Goal: Information Seeking & Learning: Learn about a topic

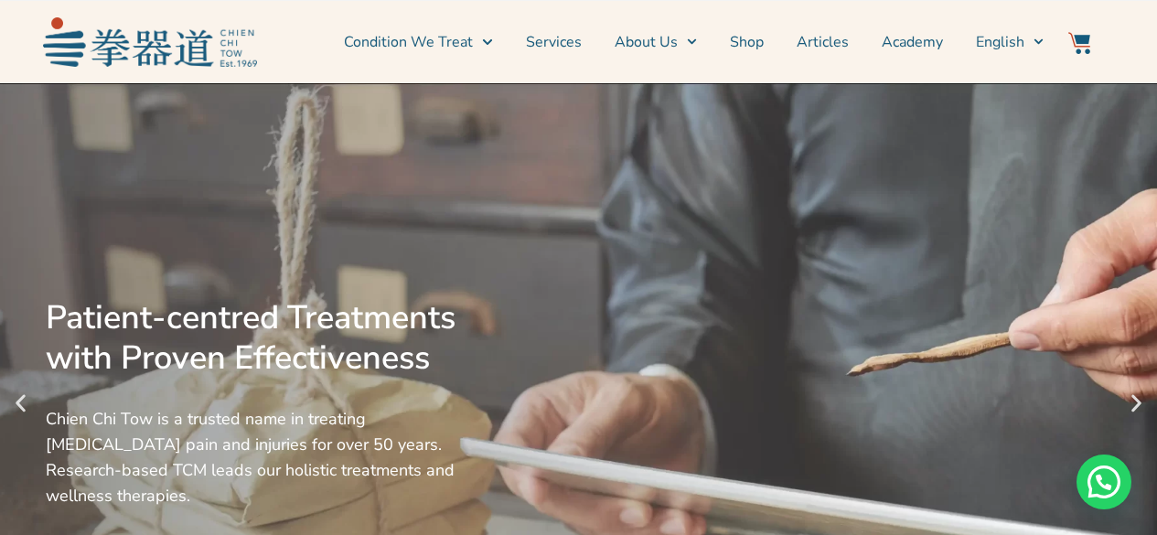
scroll to position [732, 0]
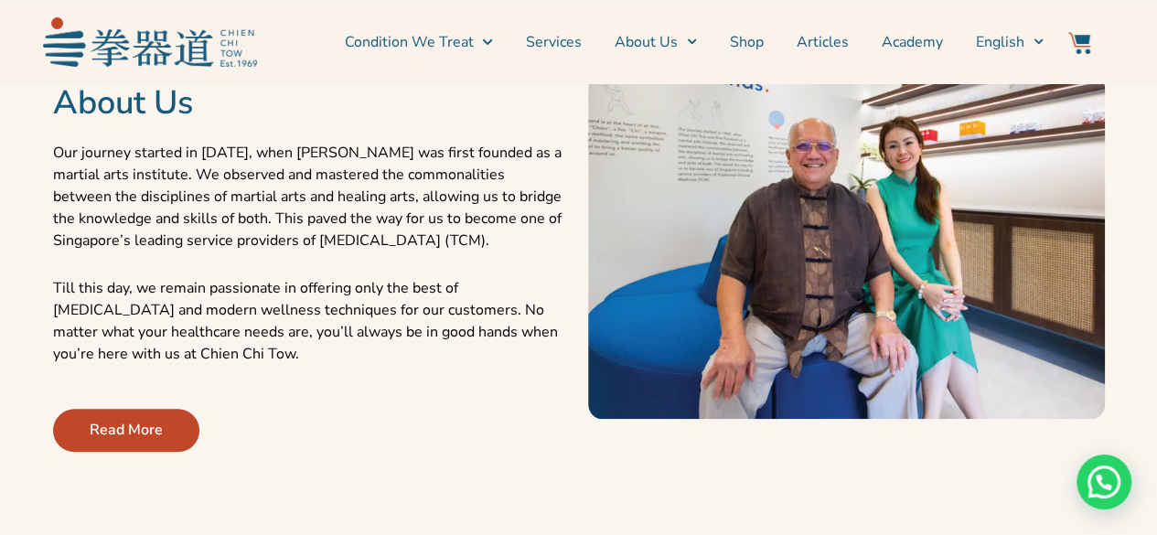
click at [697, 438] on div at bounding box center [846, 460] width 517 height 46
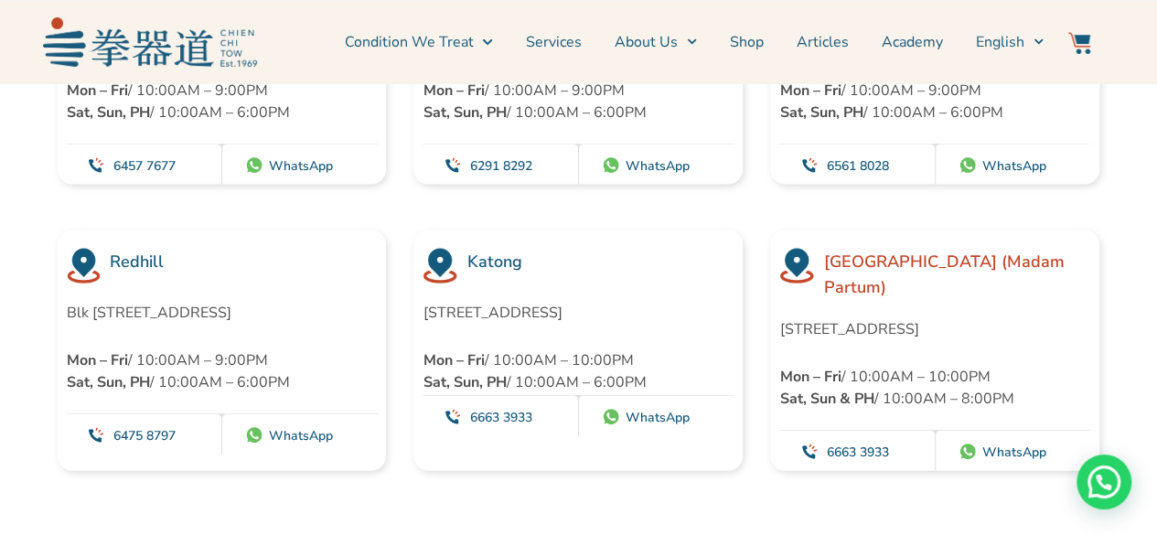
scroll to position [5202, 0]
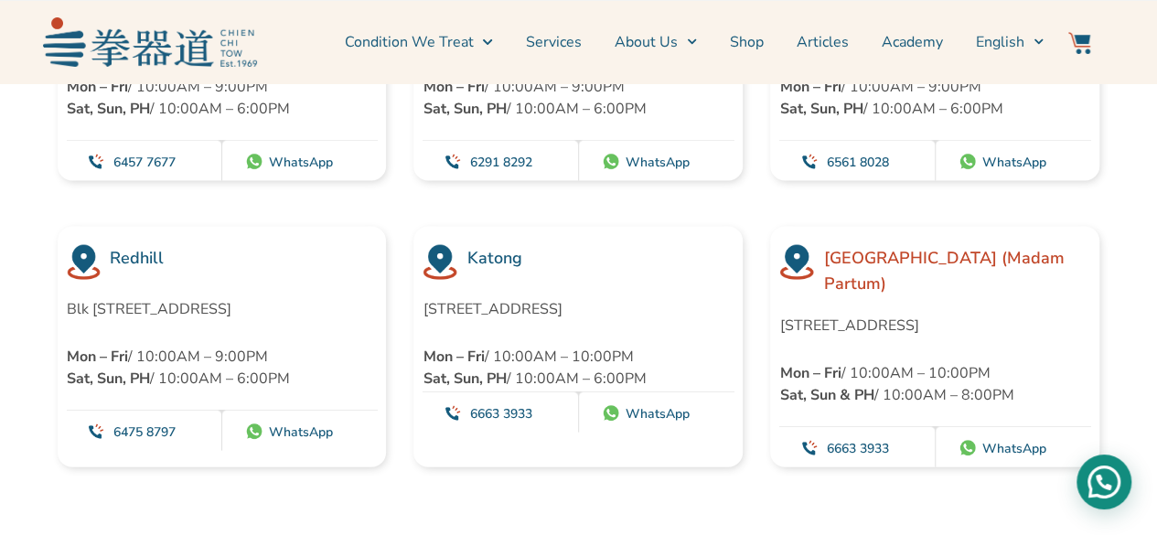
click at [1105, 474] on div "Need help?" at bounding box center [1103, 482] width 55 height 55
click at [1091, 475] on div "Need help?" at bounding box center [1103, 482] width 55 height 55
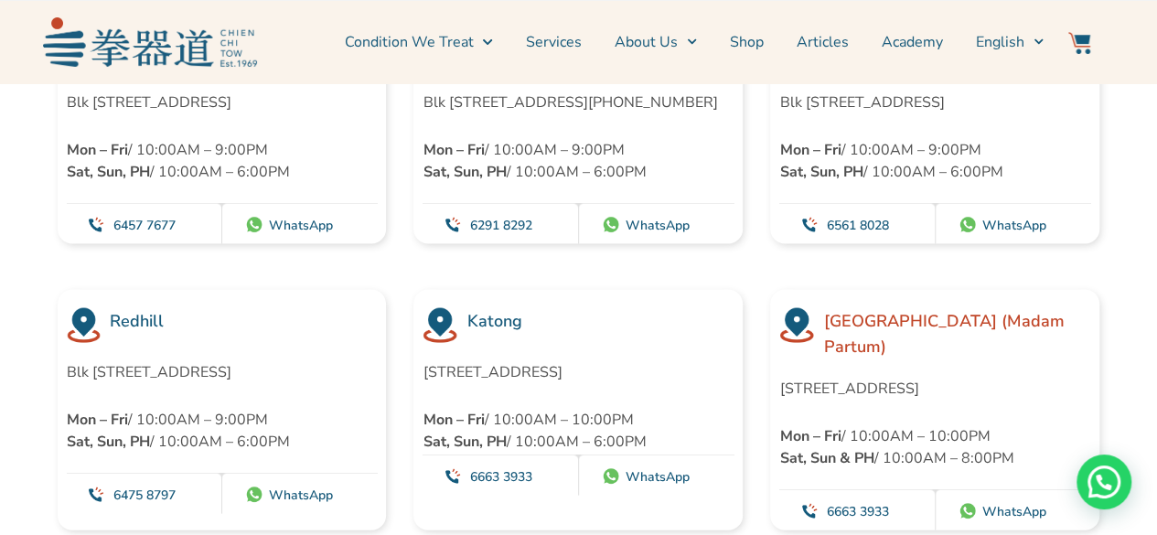
scroll to position [5111, 0]
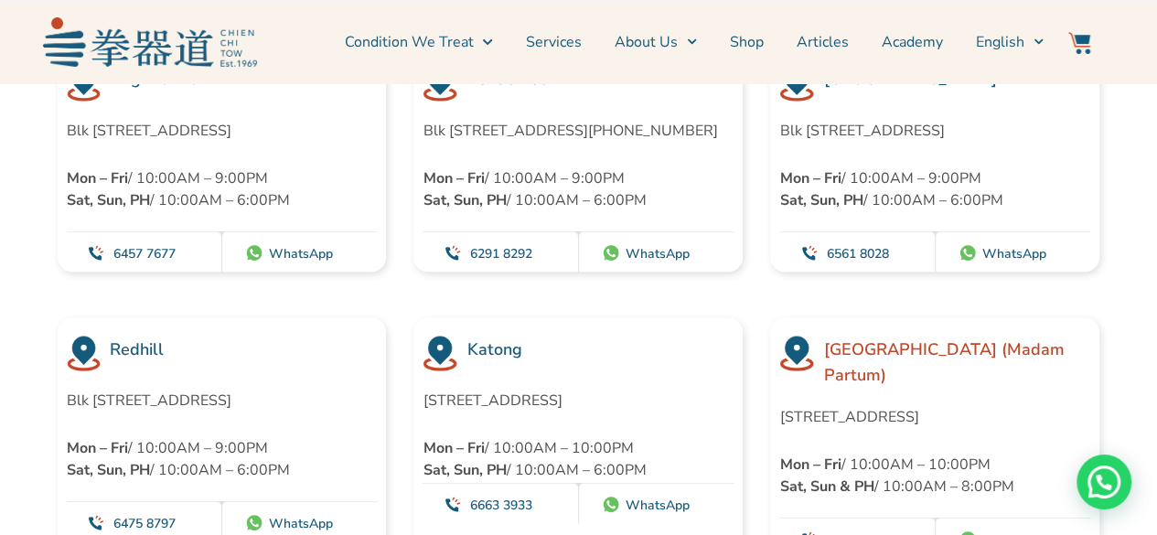
click at [299, 514] on link "WhatsApp" at bounding box center [301, 522] width 64 height 17
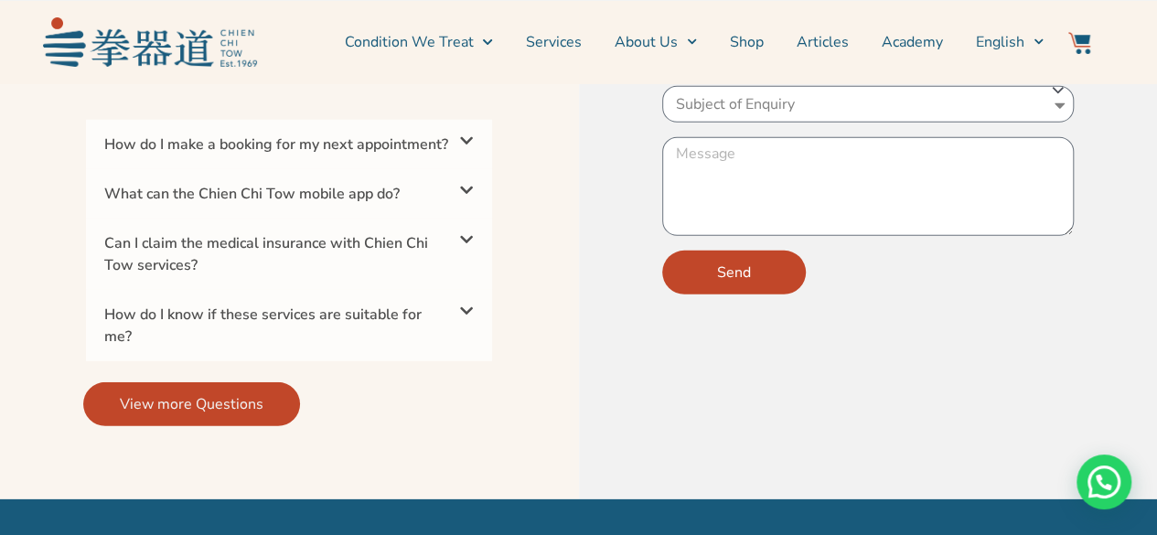
scroll to position [6025, 0]
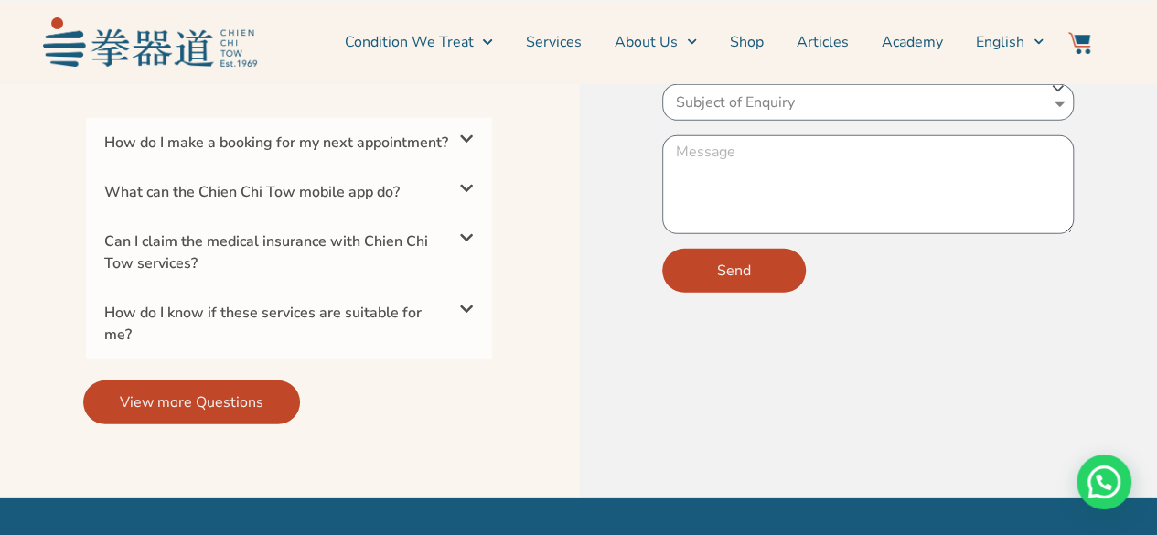
click at [355, 153] on div "How do I make a booking for my next appointment?" at bounding box center [289, 142] width 406 height 49
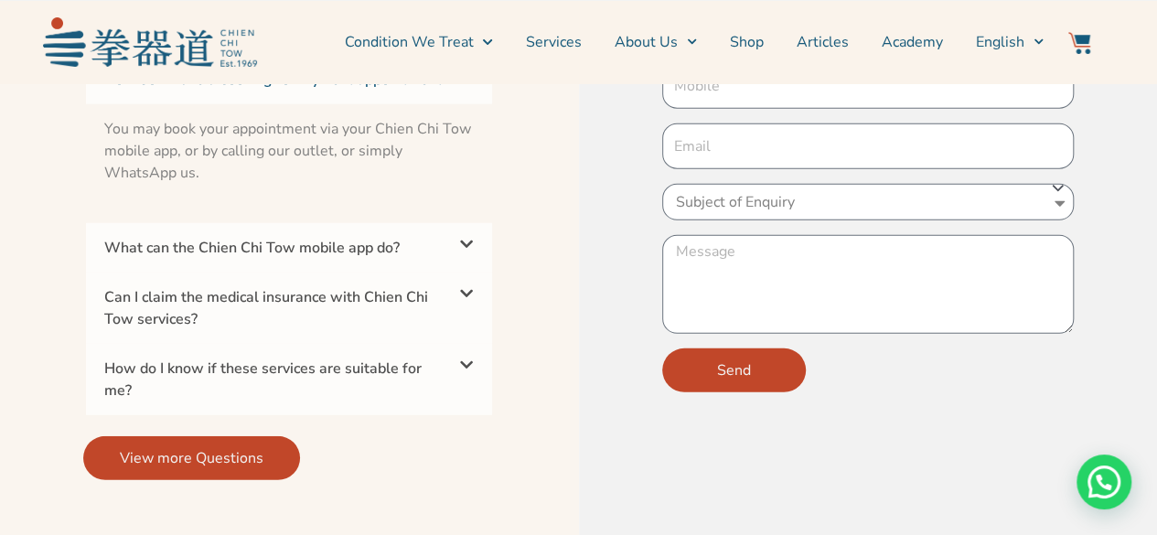
scroll to position [5897, 0]
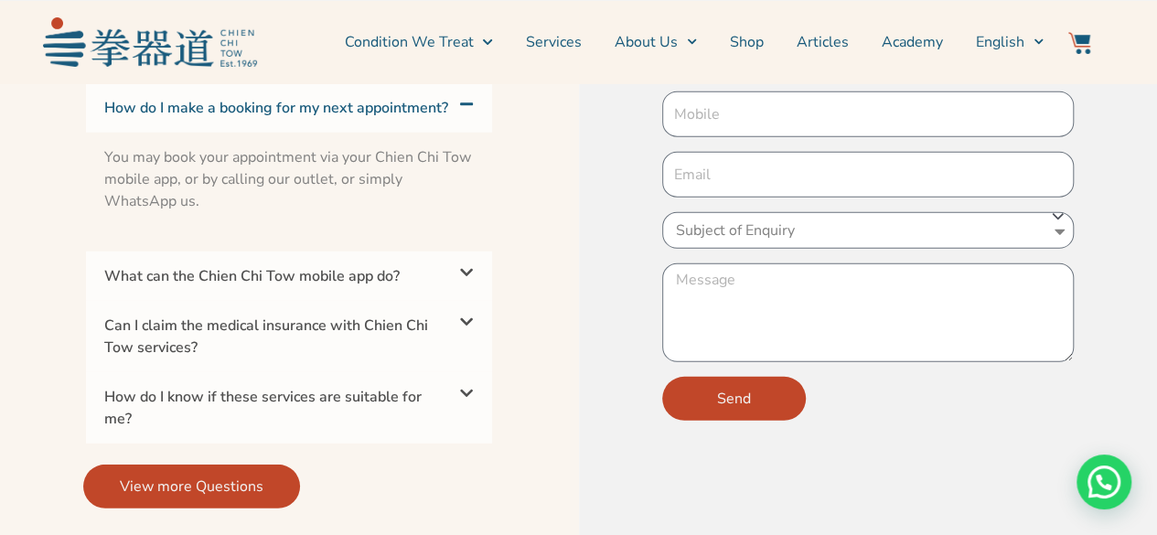
click at [455, 283] on span at bounding box center [463, 273] width 22 height 17
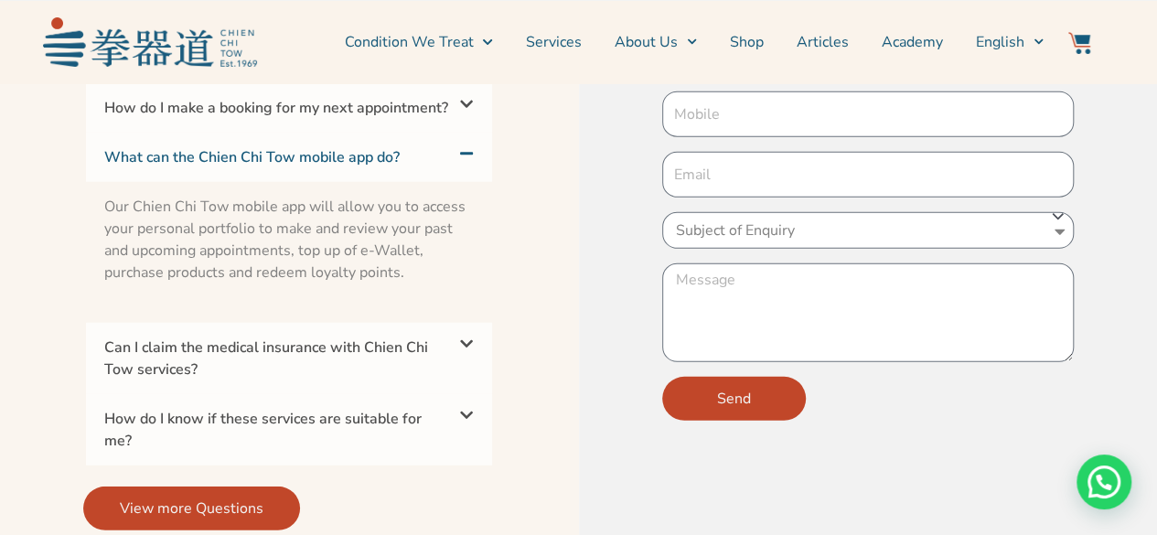
click at [417, 117] on div "How do I make a booking for my next appointment?" at bounding box center [289, 107] width 406 height 49
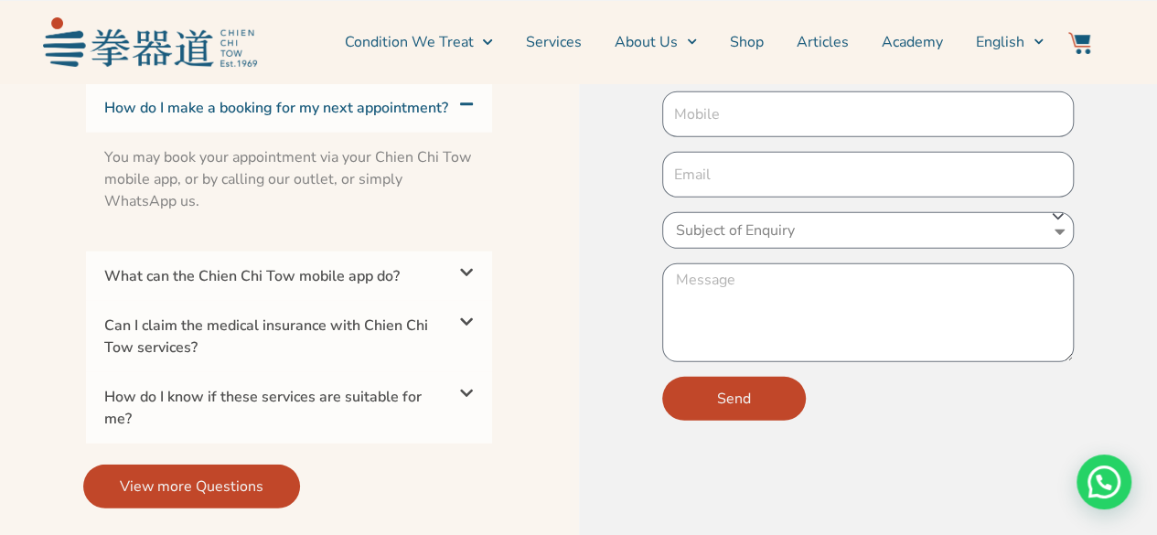
click at [455, 334] on div "Can I claim the medical insurance with Chien Chi Tow services?" at bounding box center [289, 336] width 406 height 71
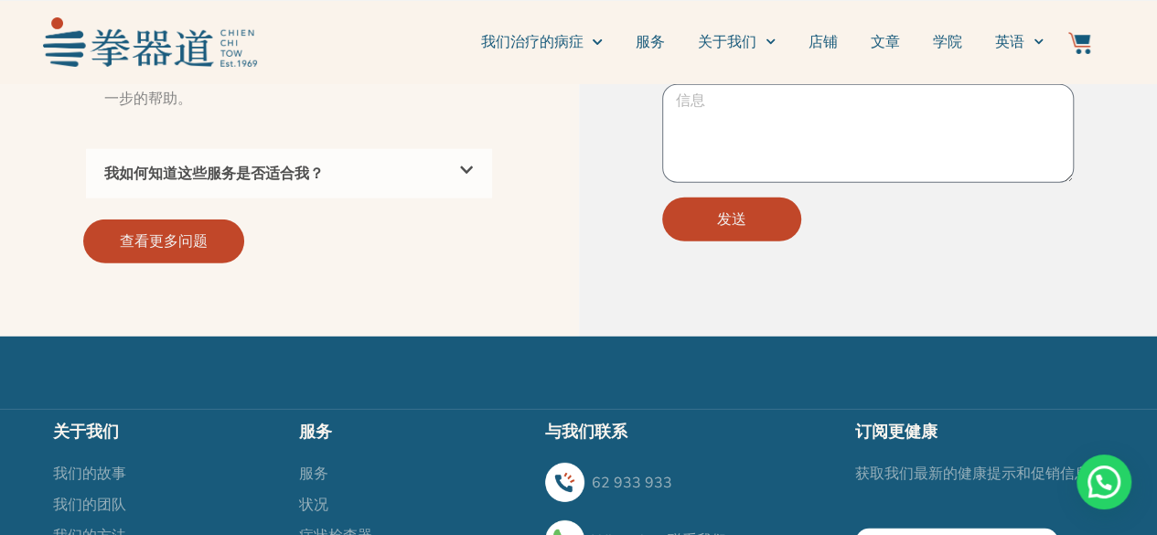
scroll to position [5700, 0]
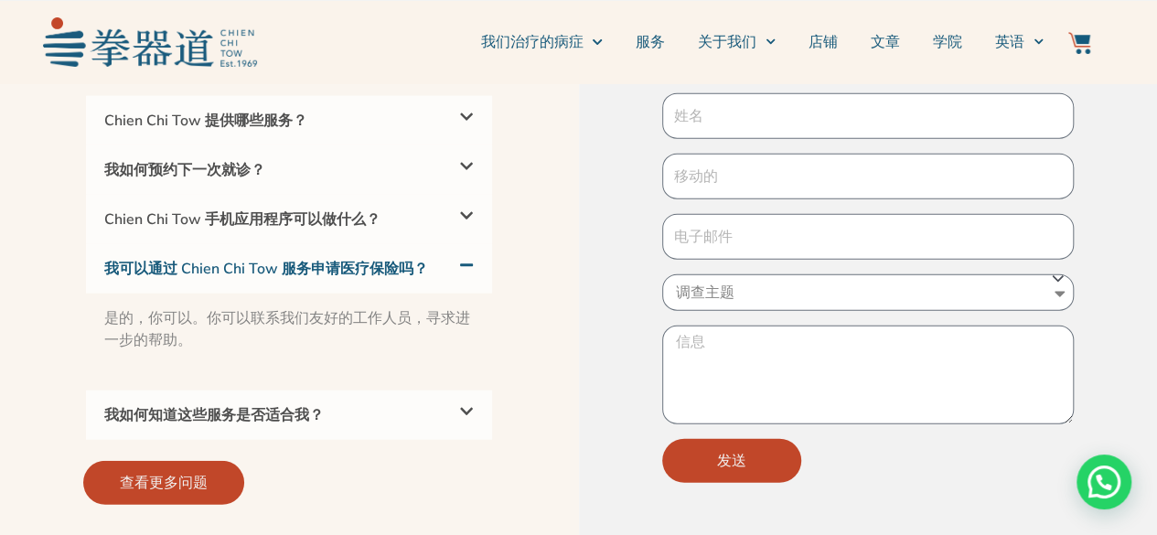
click at [433, 391] on div "我如何知道这些服务是否适合我？" at bounding box center [289, 415] width 406 height 49
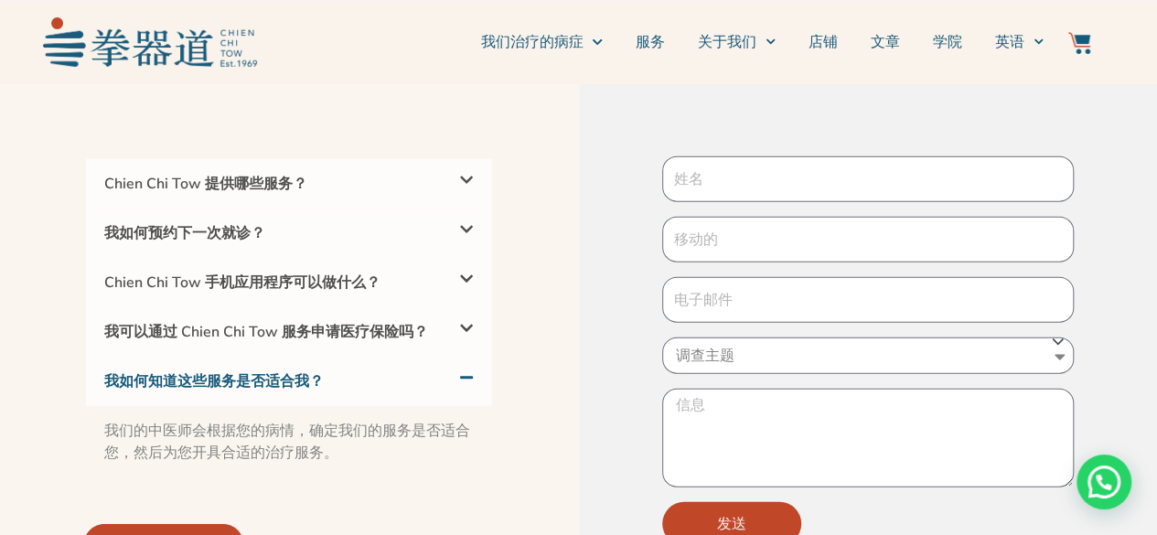
scroll to position [5608, 0]
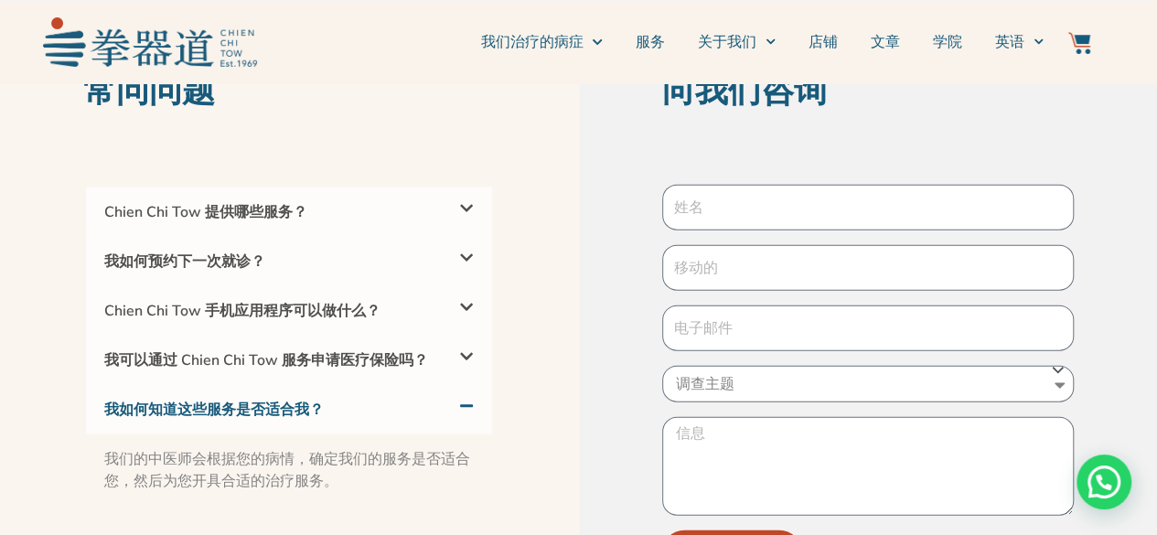
click at [426, 336] on div "我可以通过 Chien Chi Tow 服务申请医疗保险吗？" at bounding box center [289, 360] width 406 height 49
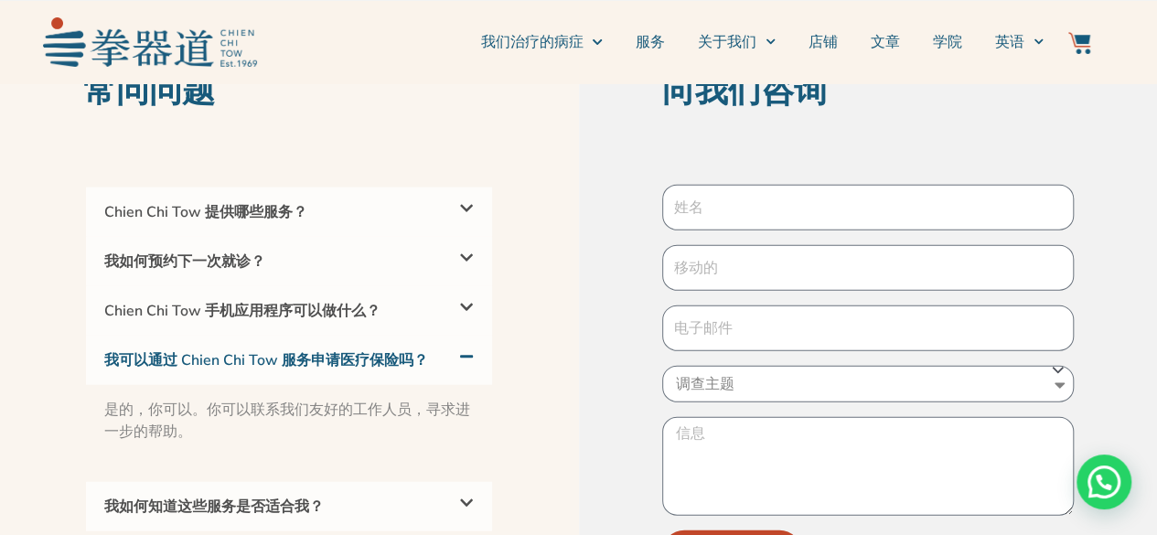
click at [402, 286] on div "Chien Chi Tow 手机应用程序可以做什么？" at bounding box center [289, 310] width 406 height 49
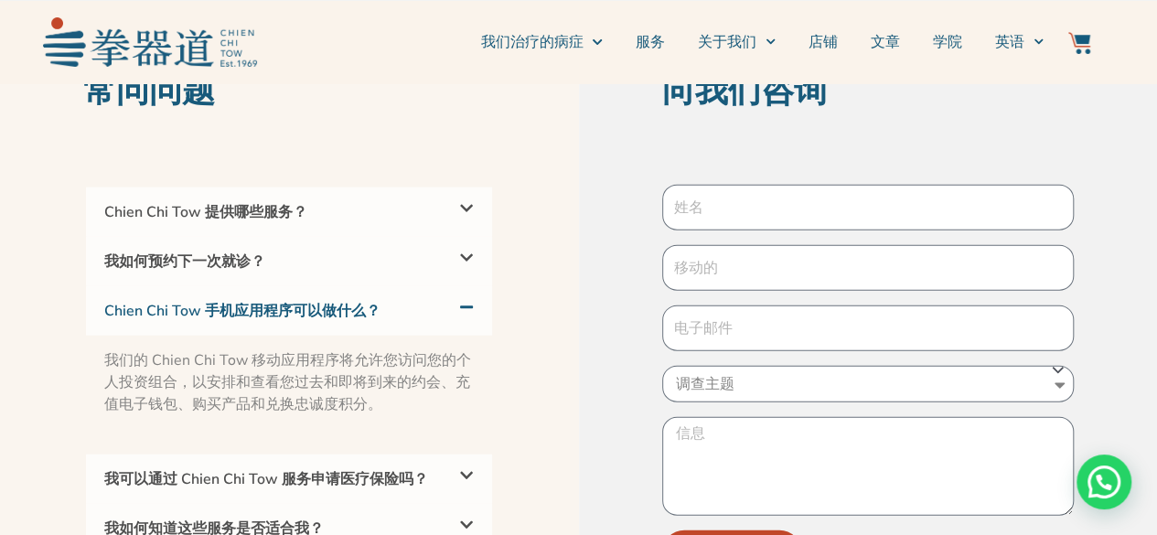
click at [404, 237] on div "我如何预约下一次就诊？" at bounding box center [289, 261] width 406 height 49
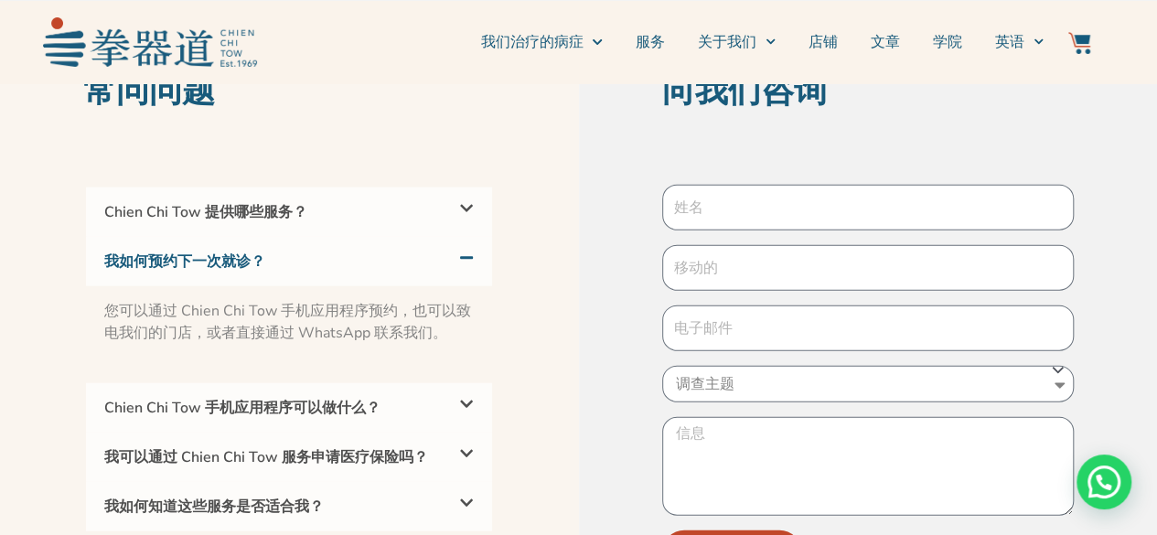
click at [412, 187] on div "Chien Chi Tow 提供哪些服务？" at bounding box center [289, 211] width 406 height 49
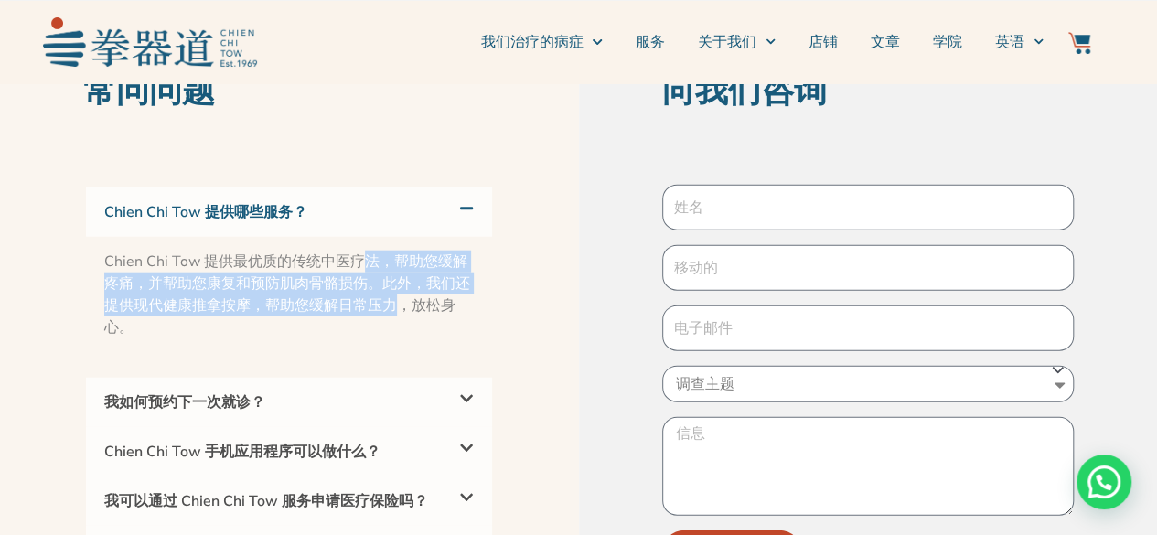
drag, startPoint x: 369, startPoint y: 177, endPoint x: 401, endPoint y: 213, distance: 47.9
click at [401, 252] on font "Chien Chi Tow 提供最优质的传统中医疗法，帮助您缓解疼痛，并帮助您康复和预防肌肉骨骼损伤。此外，我们还提供现代健康推拿按摩，帮助您缓解日常压力，放…" at bounding box center [287, 295] width 366 height 86
click at [384, 252] on font "Chien Chi Tow 提供最优质的传统中医疗法，帮助您缓解疼痛，并帮助您康复和预防肌肉骨骼损伤。此外，我们还提供现代健康推拿按摩，帮助您缓解日常压力，放…" at bounding box center [287, 295] width 366 height 86
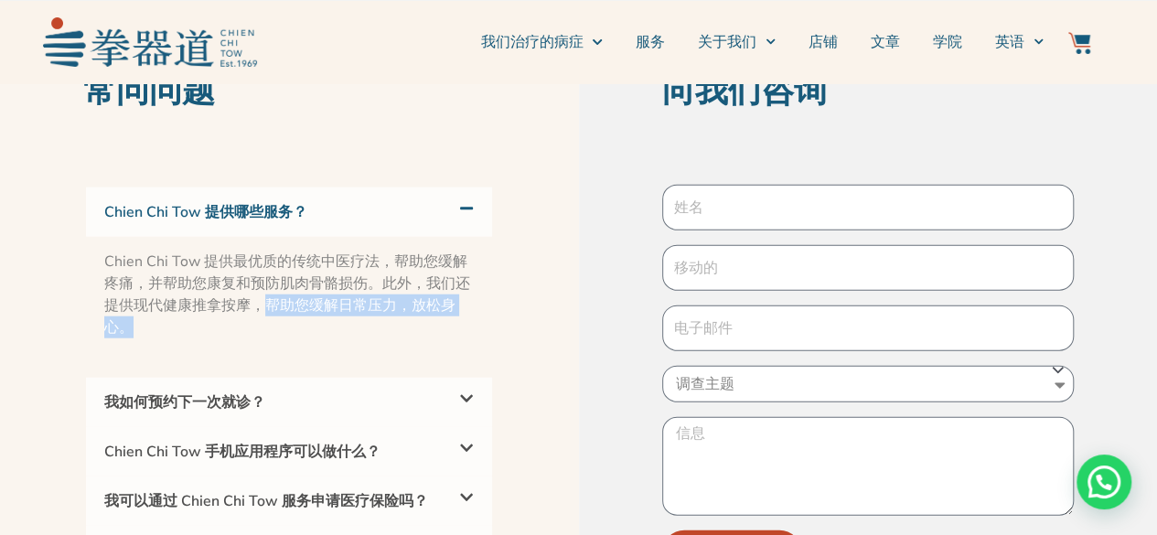
drag, startPoint x: 266, startPoint y: 222, endPoint x: 280, endPoint y: 250, distance: 30.7
click at [280, 251] on p "Chien Chi Tow 提供最优质的传统中医疗法，帮助您缓解疼痛，并帮助您康复和预防肌肉骨骼损伤。此外，我们还提供现代健康推拿按摩，帮助您缓解日常压力，放…" at bounding box center [288, 295] width 369 height 88
click at [284, 251] on p "Chien Chi Tow 提供最优质的传统中医疗法，帮助您缓解疼痛，并帮助您康复和预防肌肉骨骼损伤。此外，我们还提供现代健康推拿按摩，帮助您缓解日常压力，放…" at bounding box center [288, 295] width 369 height 88
click at [334, 252] on font "Chien Chi Tow 提供最优质的传统中医疗法，帮助您缓解疼痛，并帮助您康复和预防肌肉骨骼损伤。此外，我们还提供现代健康推拿按摩，帮助您缓解日常压力，放…" at bounding box center [287, 295] width 366 height 86
click at [622, 135] on section "向我们咨询 调查主题 治疗 健康 合伙 发送" at bounding box center [868, 322] width 579 height 649
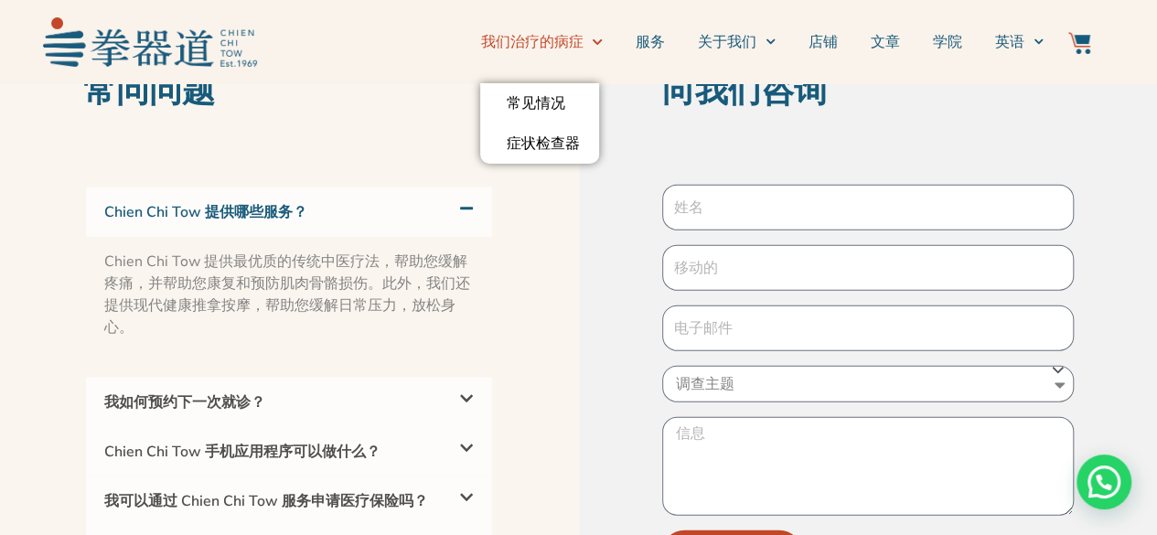
click at [576, 44] on font "我们治疗的病症" at bounding box center [531, 42] width 102 height 20
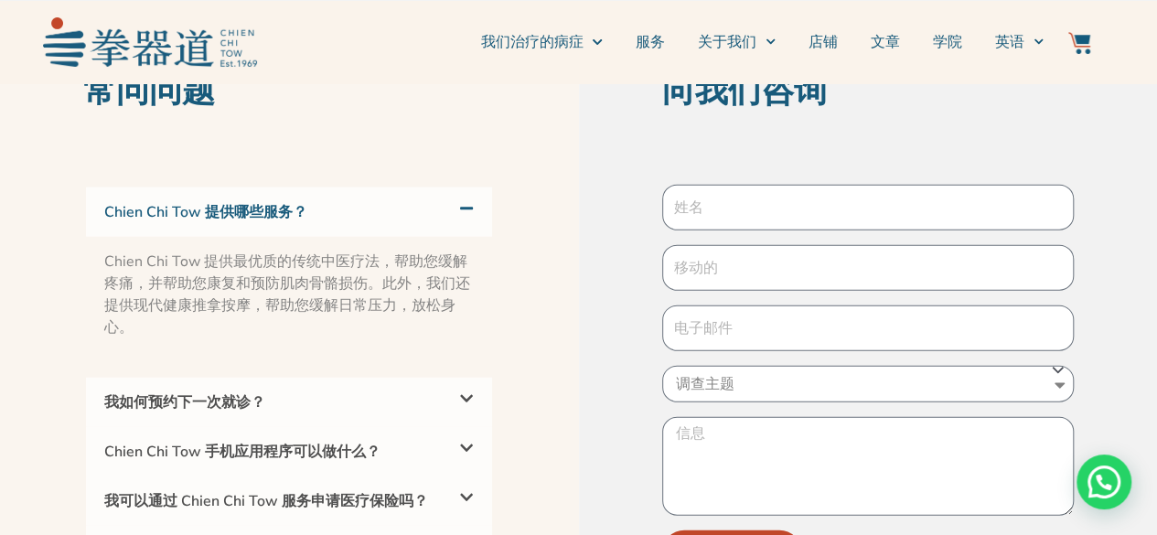
click at [633, 41] on li "服务" at bounding box center [650, 42] width 62 height 46
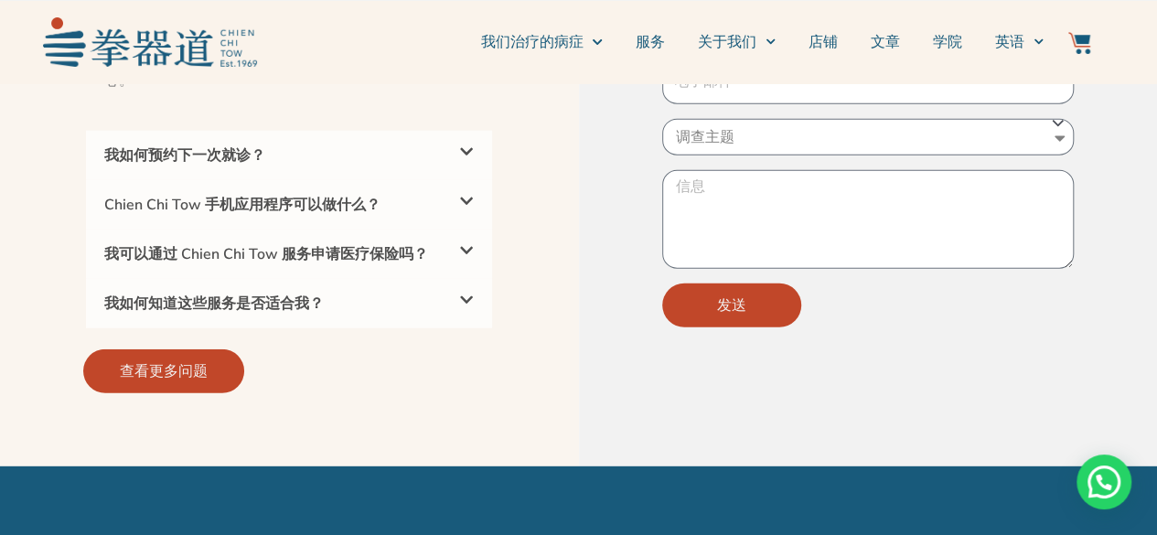
scroll to position [5791, 0]
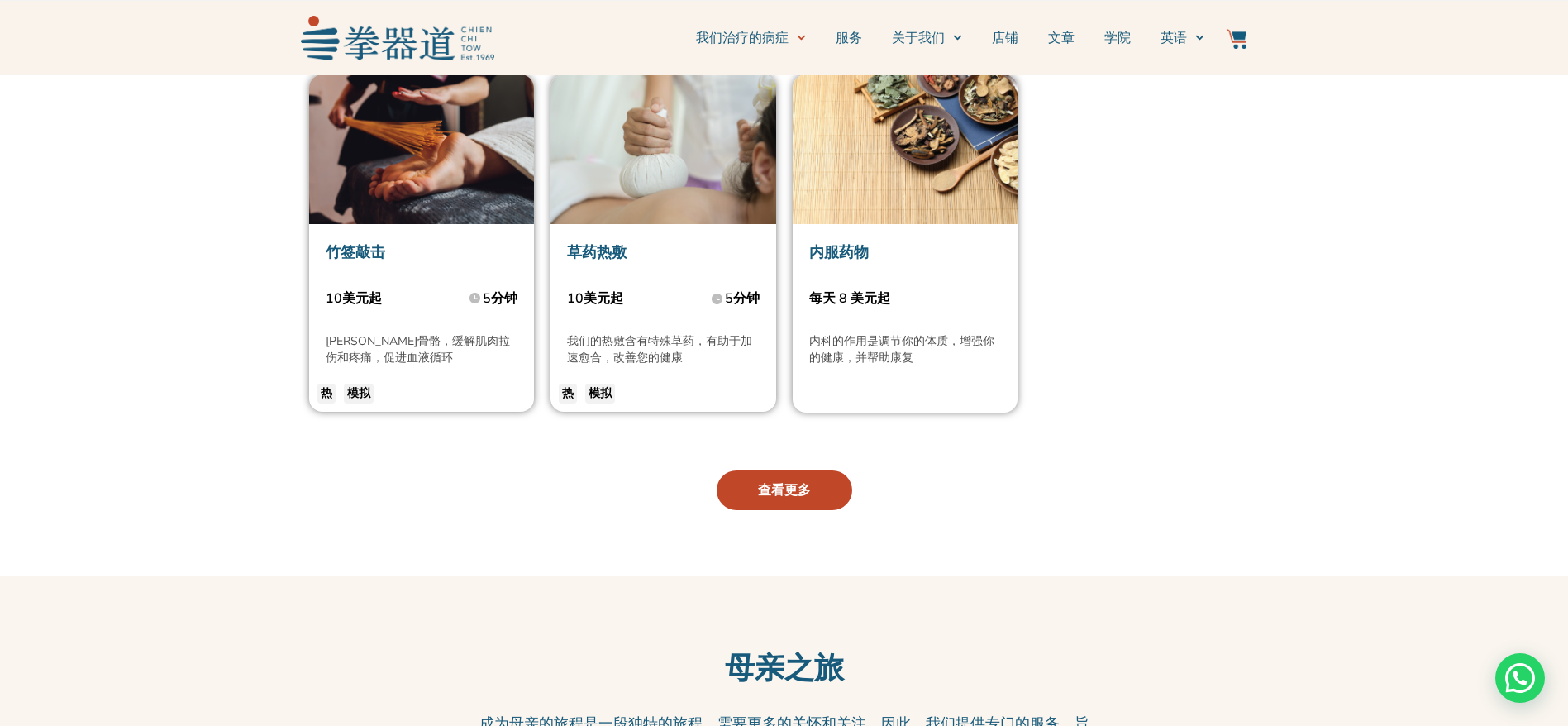
scroll to position [3762, 0]
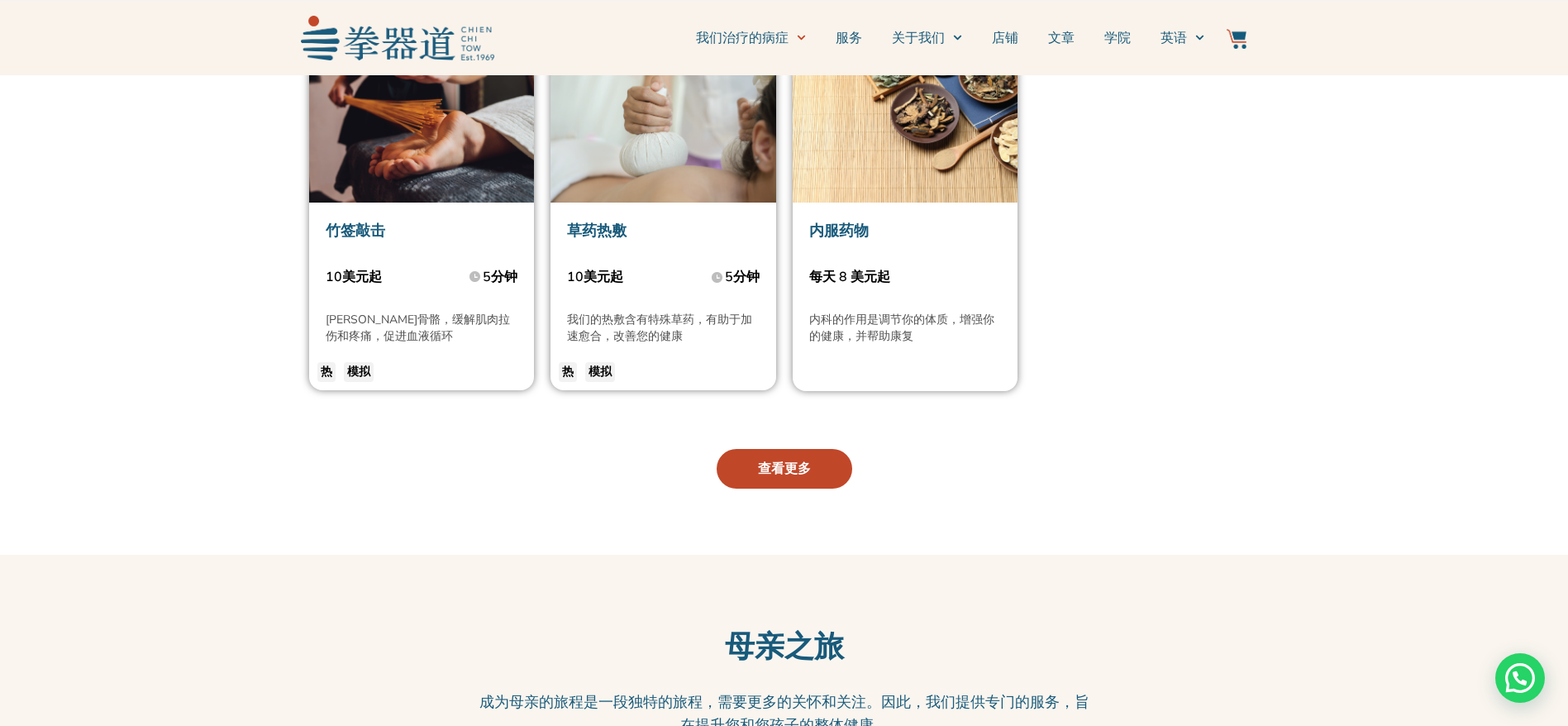
click at [814, 460] on link "查看更多" at bounding box center [784, 469] width 136 height 40
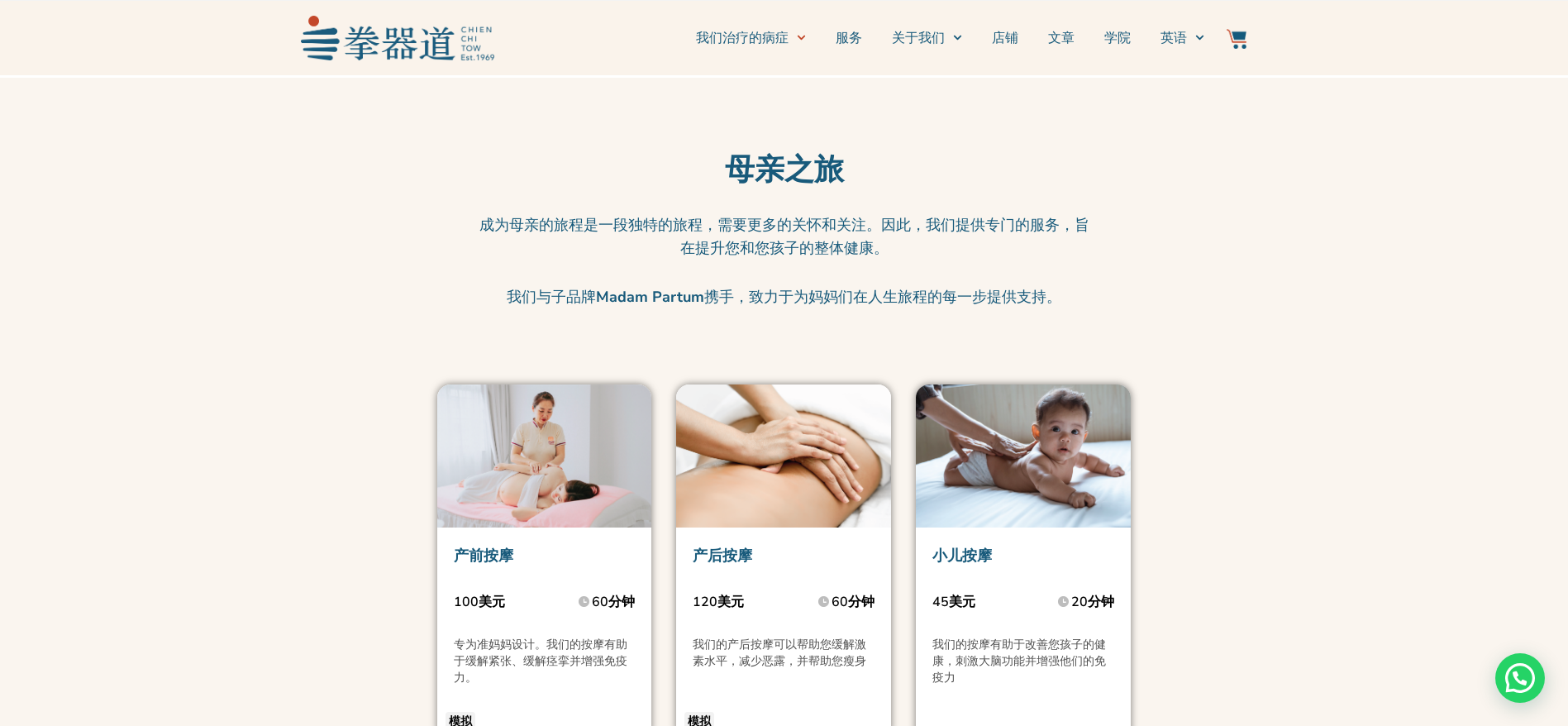
scroll to position [4466, 0]
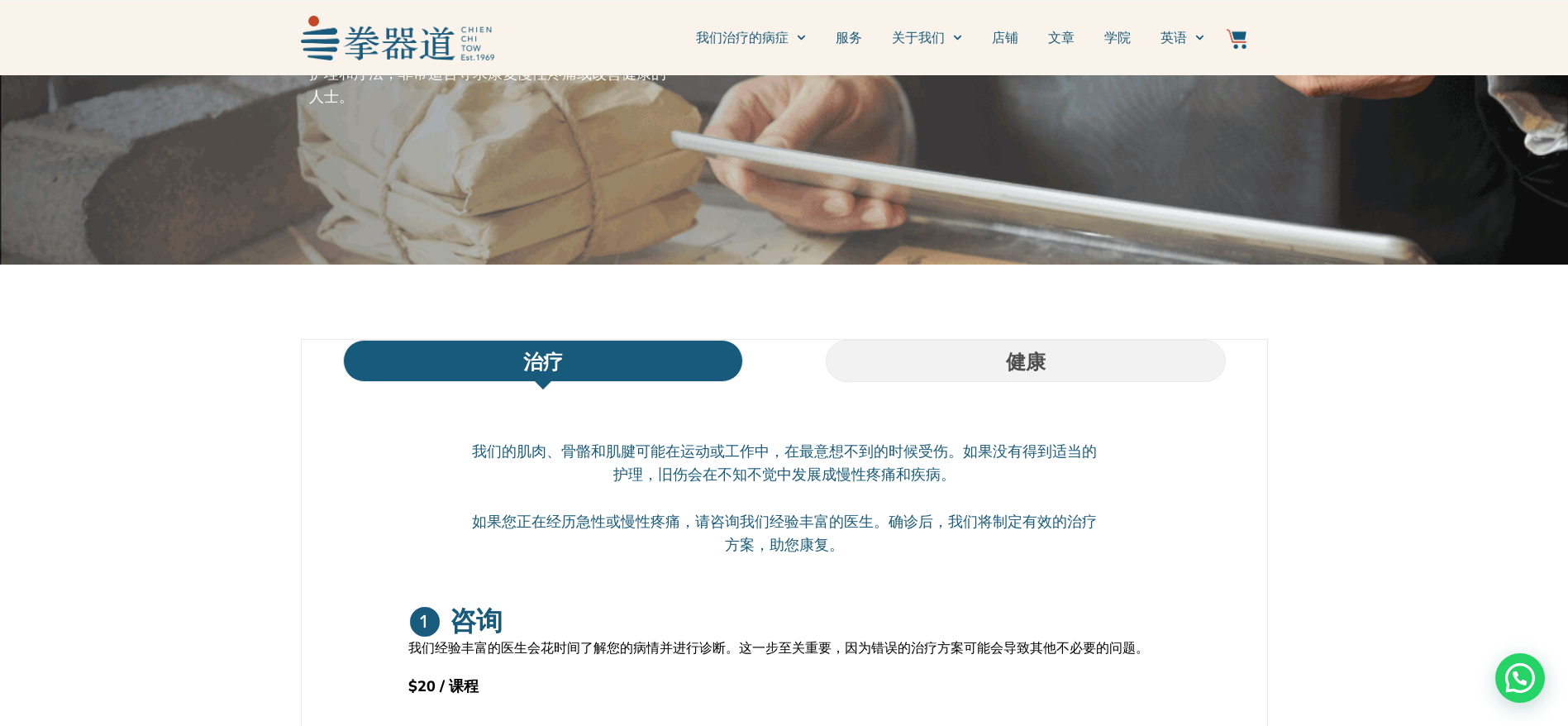
scroll to position [248, 0]
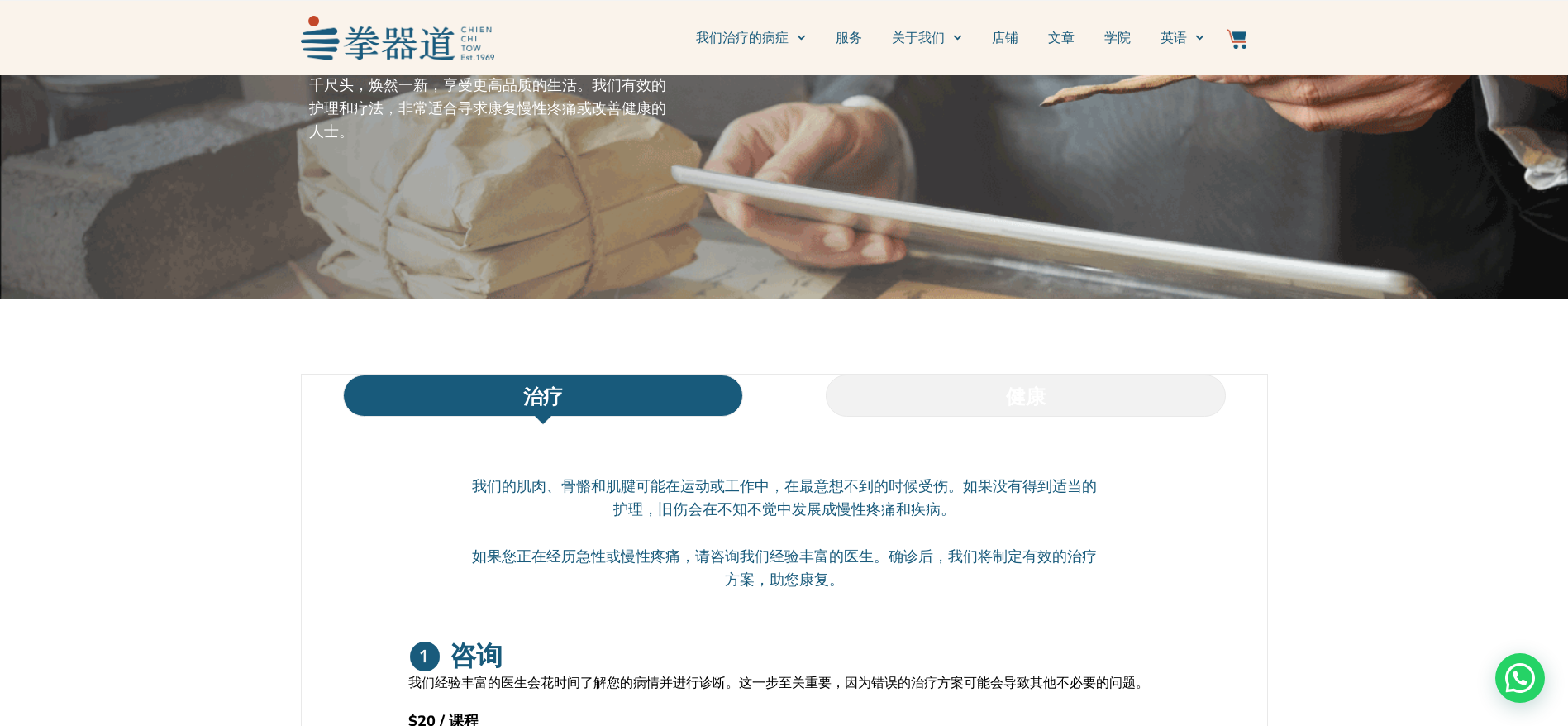
click at [1063, 411] on li "健康" at bounding box center [1026, 395] width 483 height 42
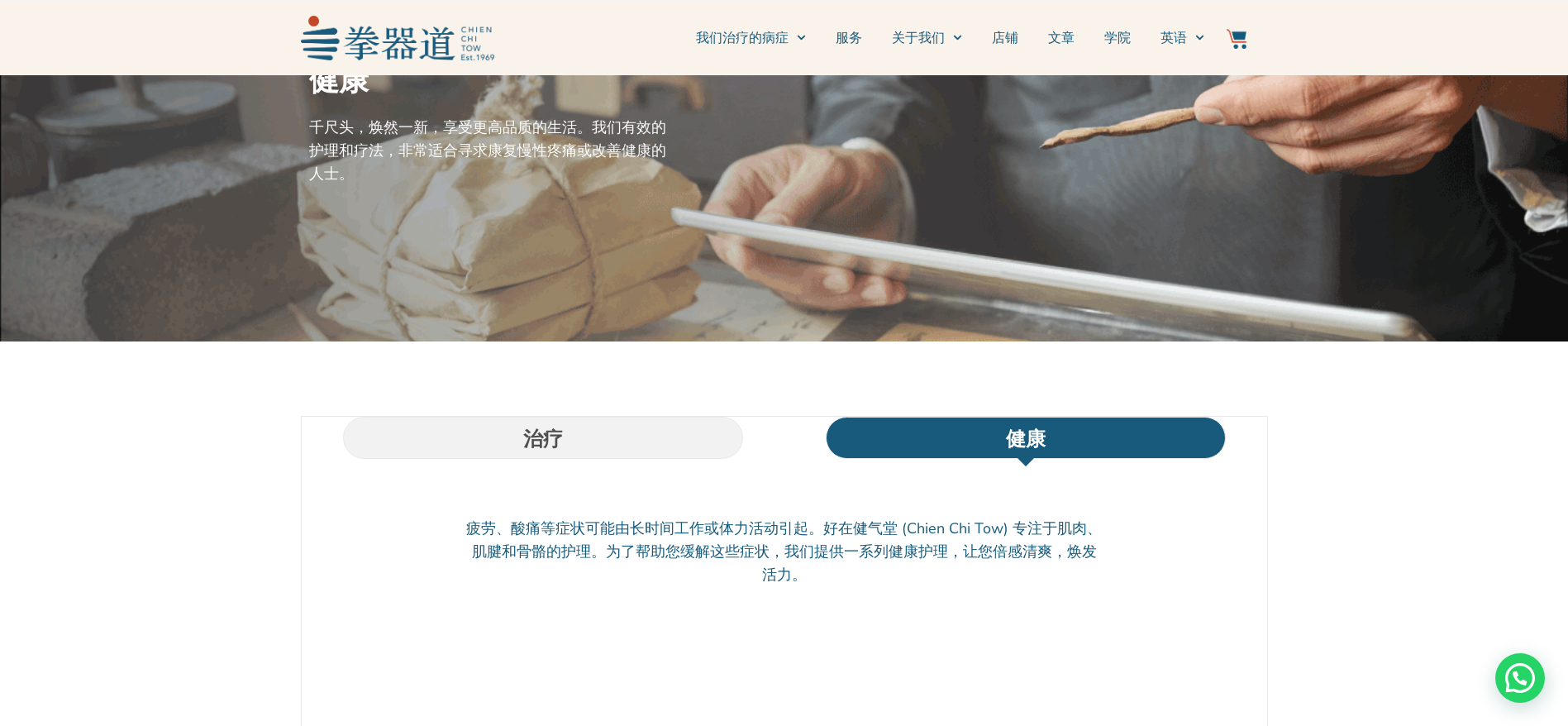
scroll to position [0, 0]
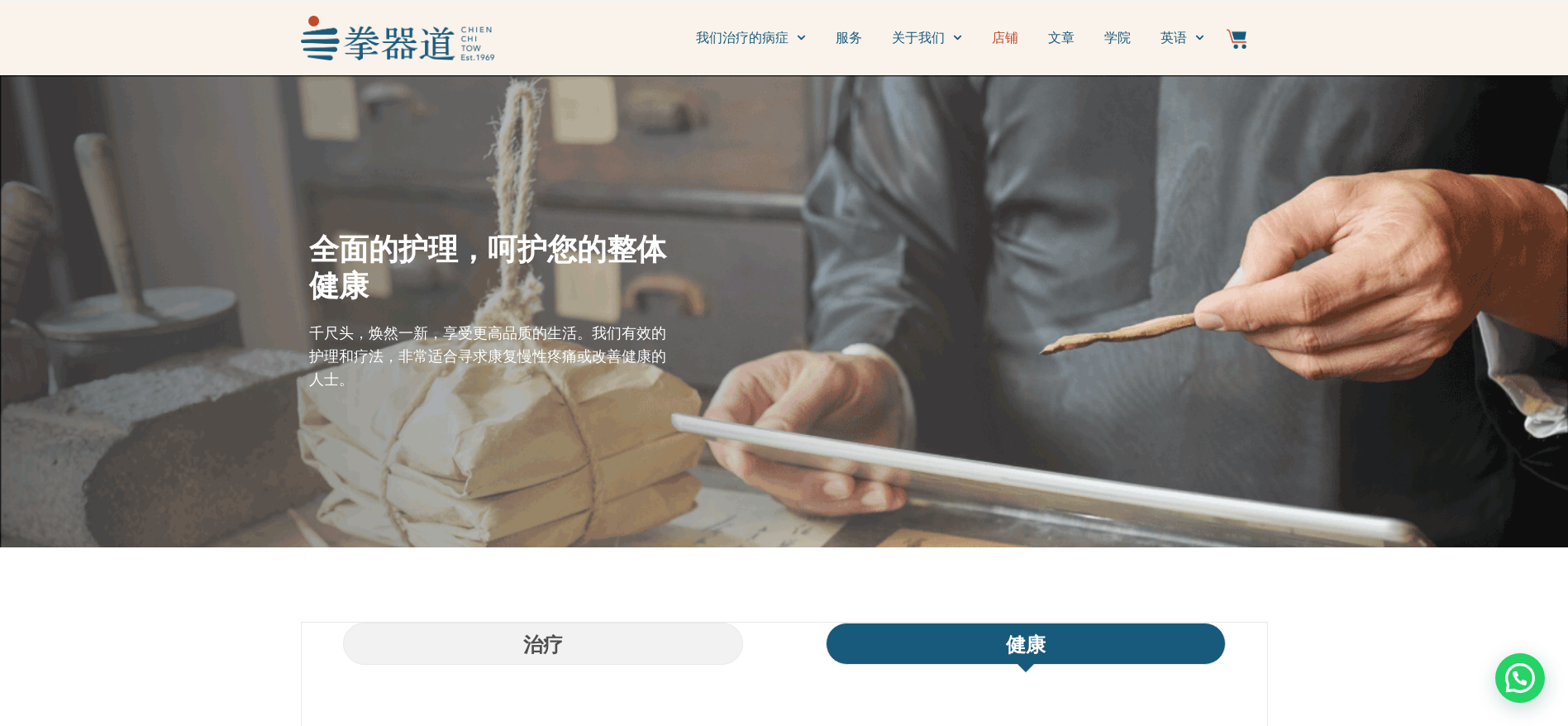
click at [992, 40] on font "店铺" at bounding box center [1004, 38] width 26 height 18
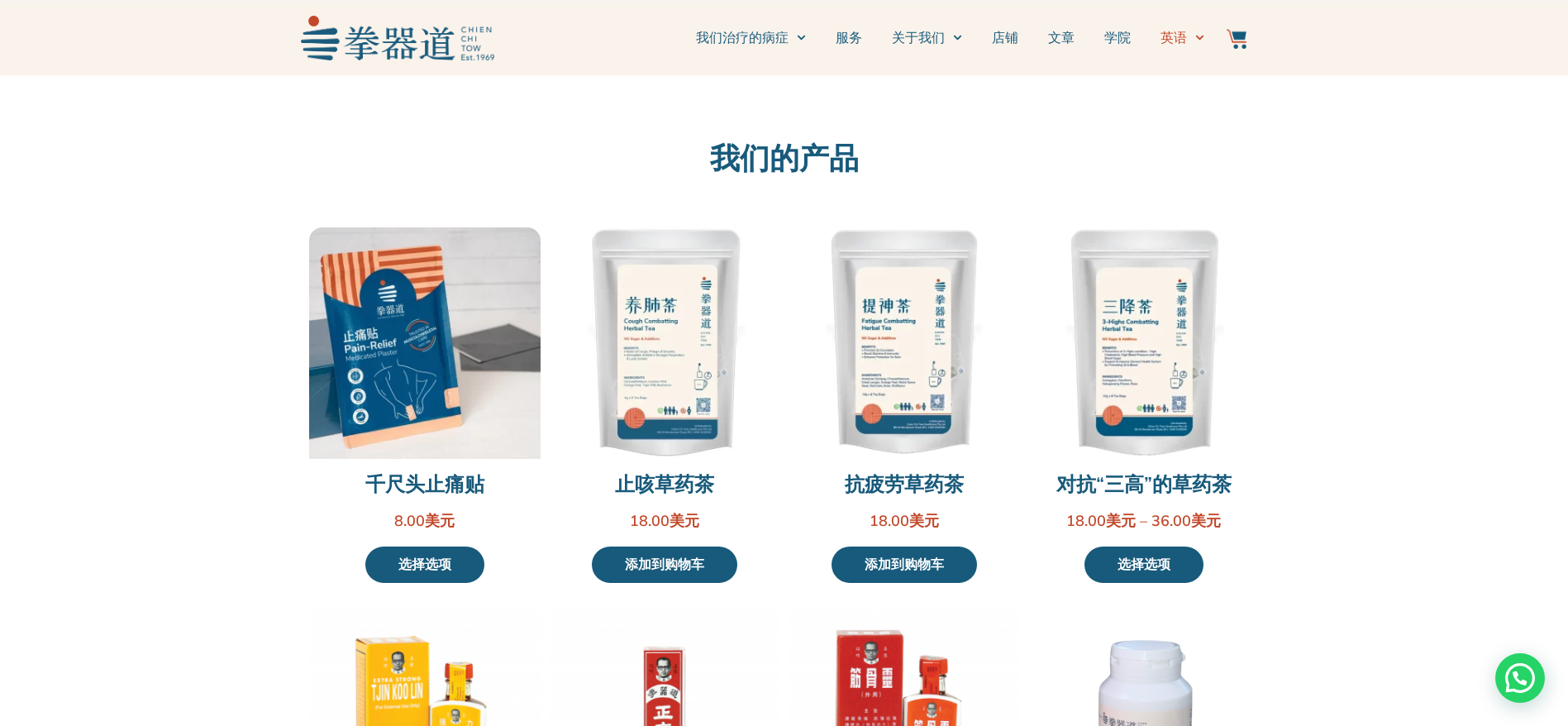
click at [1163, 38] on font "英语" at bounding box center [1173, 38] width 26 height 18
click at [450, 42] on img at bounding box center [398, 37] width 193 height 43
